Goal: Task Accomplishment & Management: Complete application form

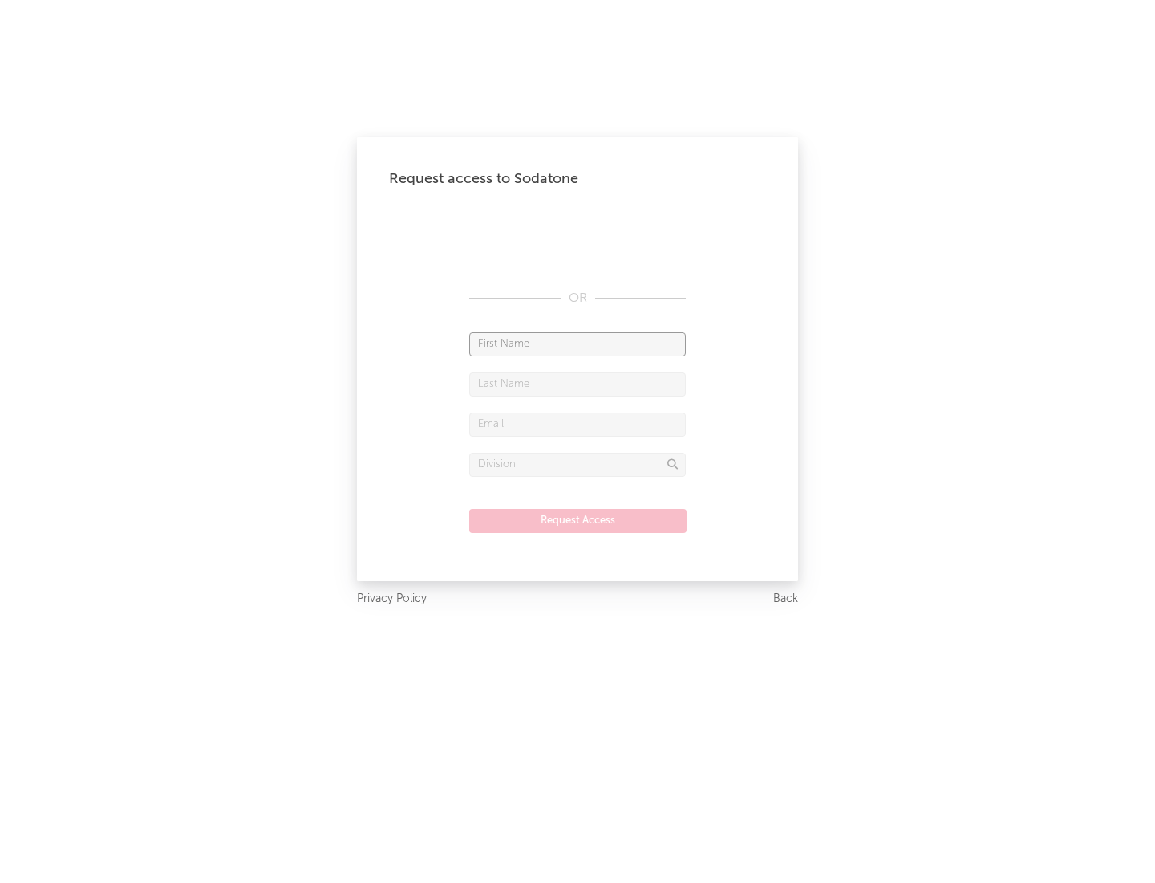
click at [578, 343] on input "text" at bounding box center [577, 344] width 217 height 24
type input "[PERSON_NAME]"
click at [578, 384] on input "text" at bounding box center [577, 384] width 217 height 24
type input "[PERSON_NAME]"
click at [578, 424] on input "text" at bounding box center [577, 424] width 217 height 24
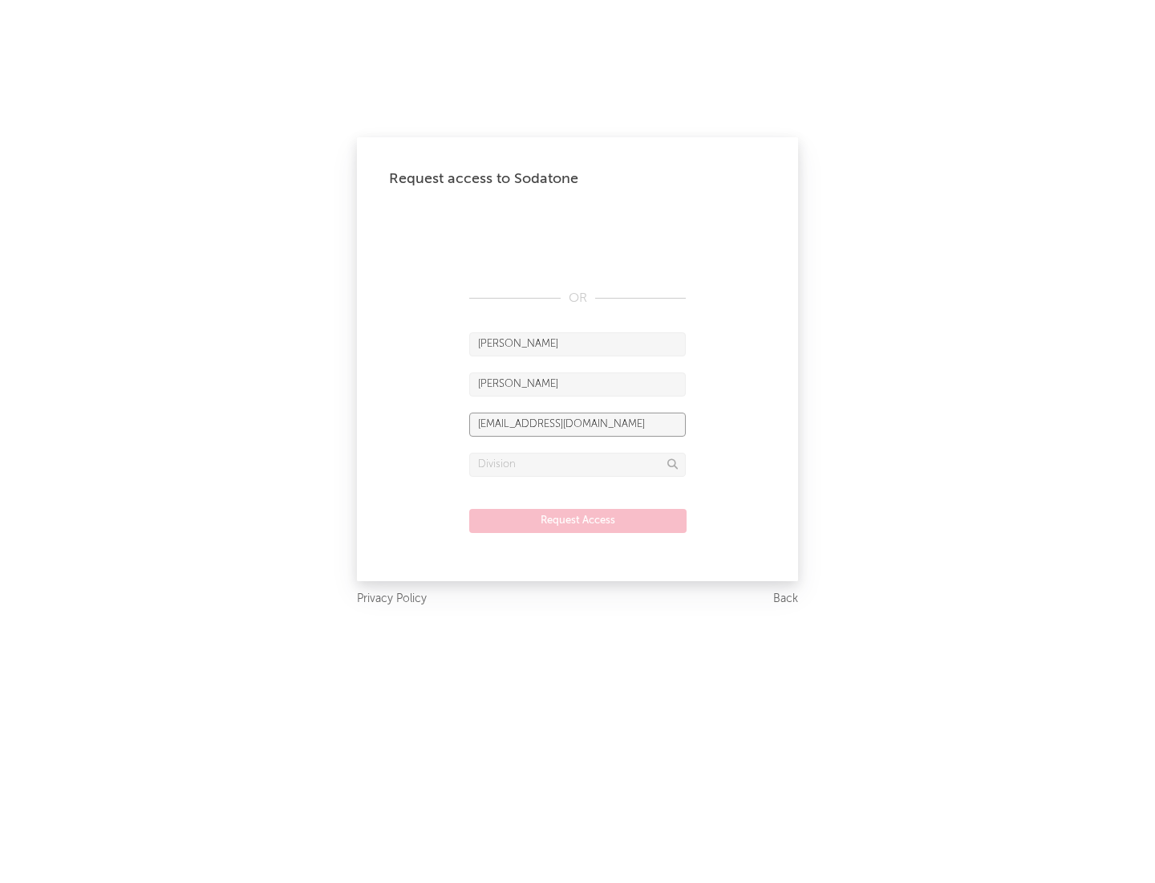
type input "[EMAIL_ADDRESS][DOMAIN_NAME]"
click at [578, 464] on input "text" at bounding box center [577, 465] width 217 height 24
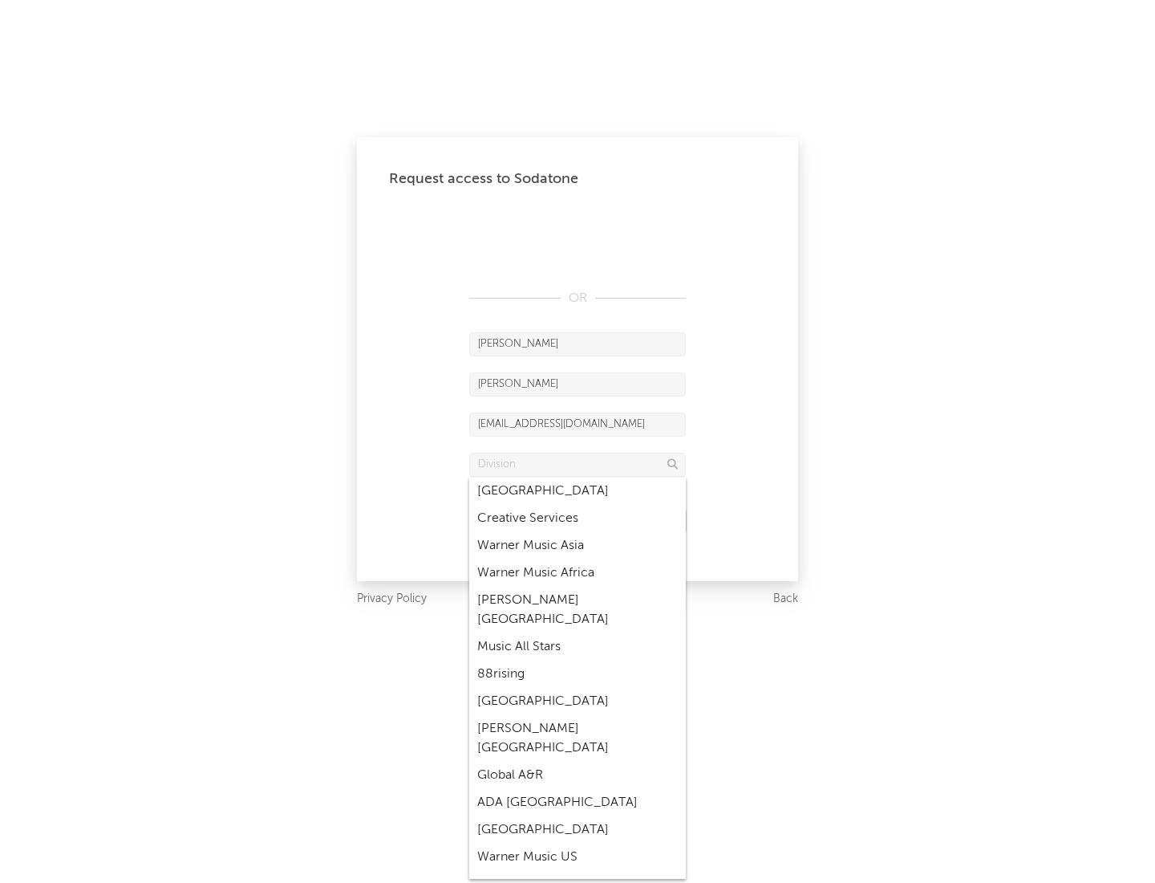
click at [578, 633] on div "Music All Stars" at bounding box center [577, 646] width 217 height 27
type input "Music All Stars"
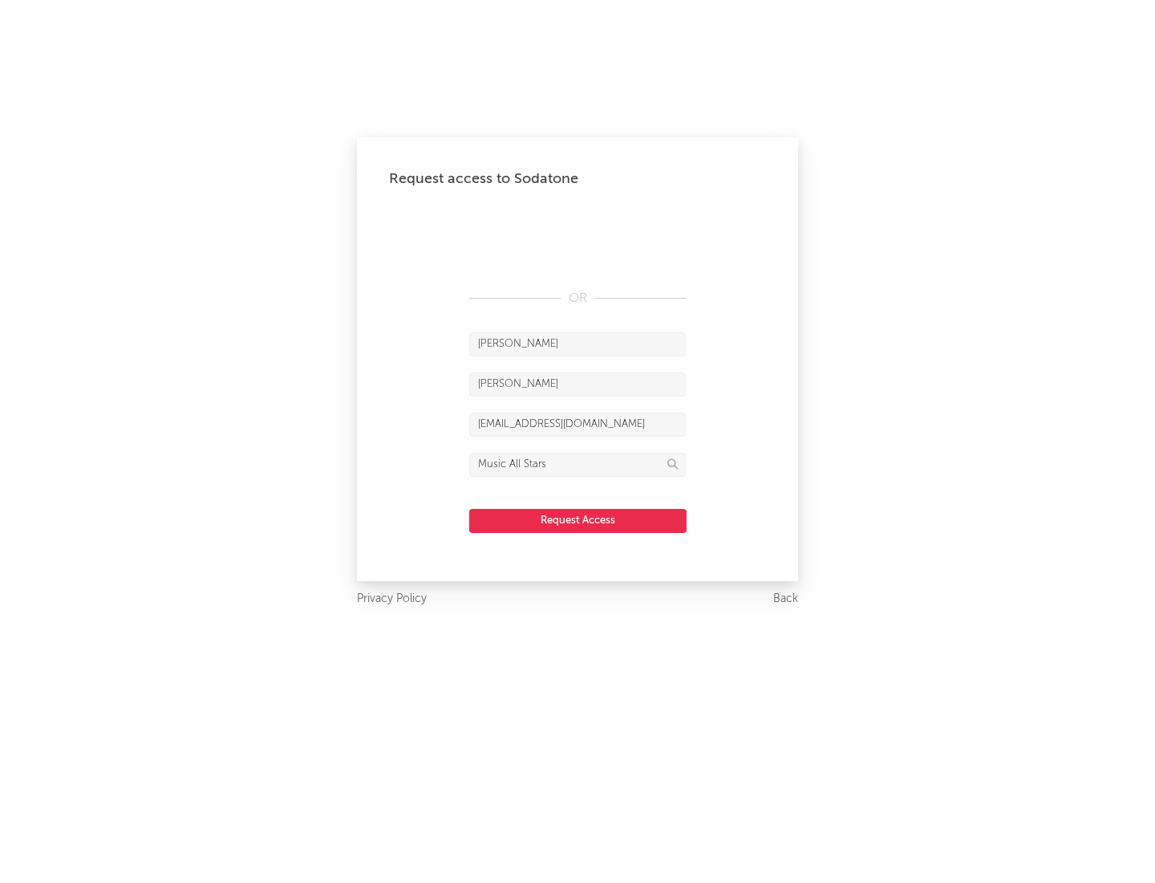
click at [578, 520] on button "Request Access" at bounding box center [577, 521] width 217 height 24
